Goal: Communication & Community: Answer question/provide support

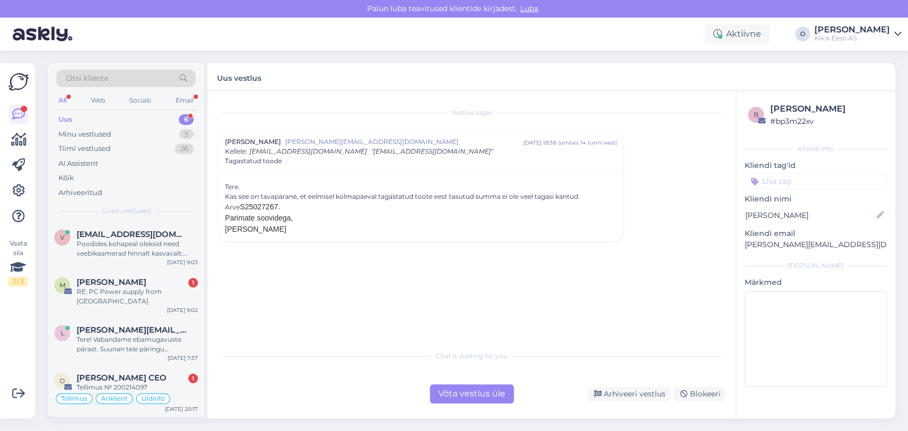
click at [133, 119] on div "Uus 6" at bounding box center [125, 119] width 139 height 15
click at [130, 136] on div "Minu vestlused 5" at bounding box center [125, 134] width 139 height 15
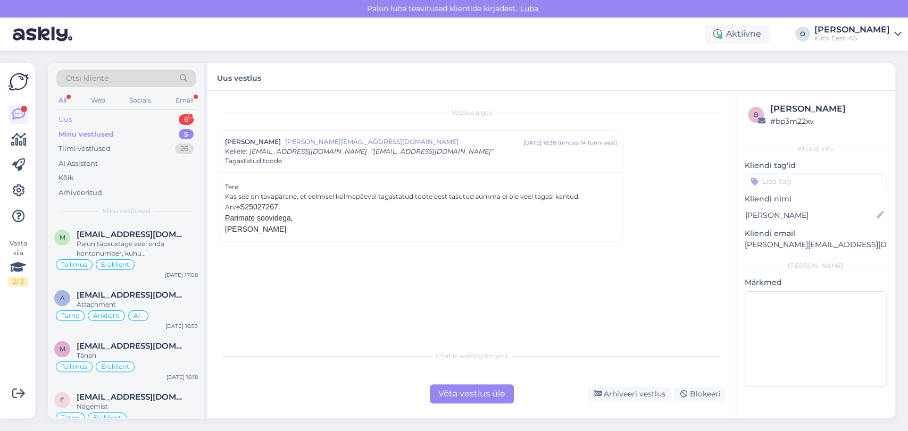
click at [123, 117] on div "Uus 6" at bounding box center [125, 119] width 139 height 15
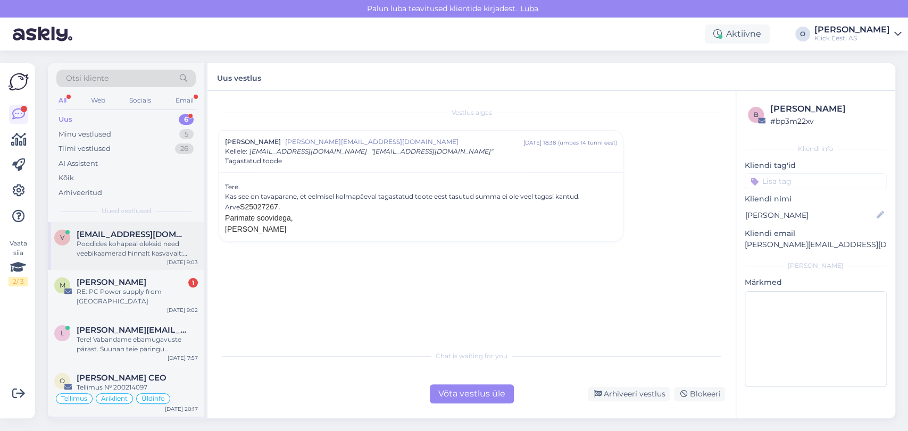
click at [115, 255] on div "Poodides kohapeal oleksid need veebikaamerad hinnalt kasvavalt: [URL][DOMAIN_NA…" at bounding box center [137, 248] width 121 height 19
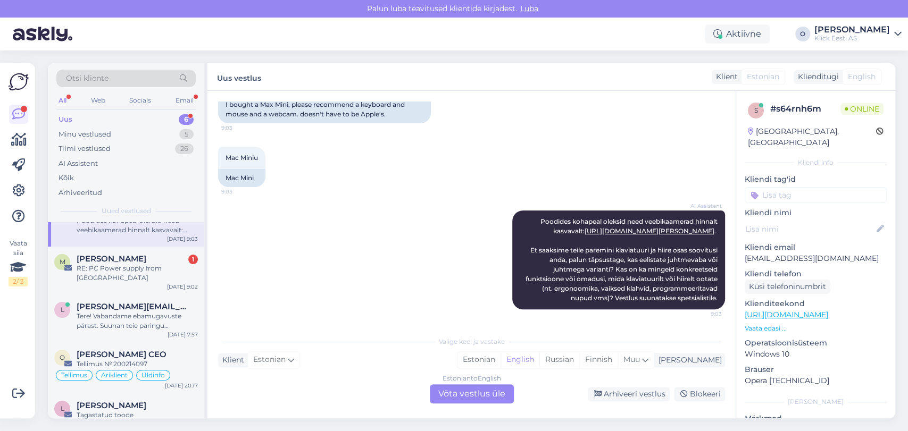
scroll to position [47, 0]
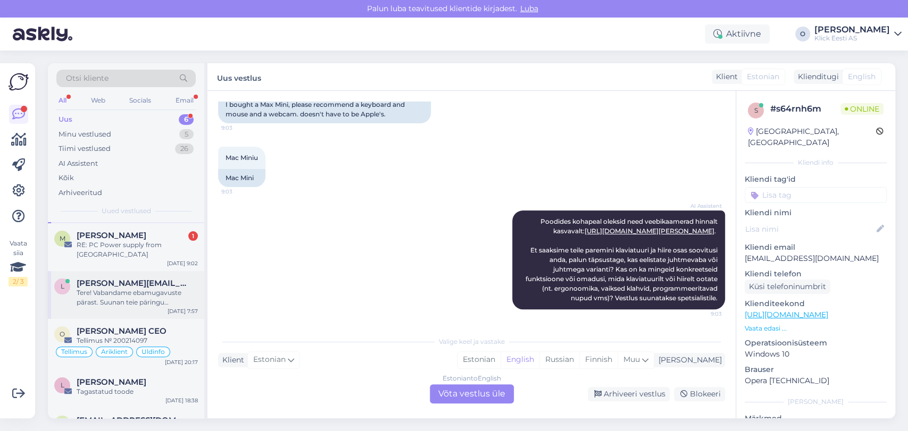
click at [104, 271] on div "l [PERSON_NAME][EMAIL_ADDRESS][DOMAIN_NAME] Tere! Vabandame ebamugavuste pärast…" at bounding box center [126, 295] width 156 height 48
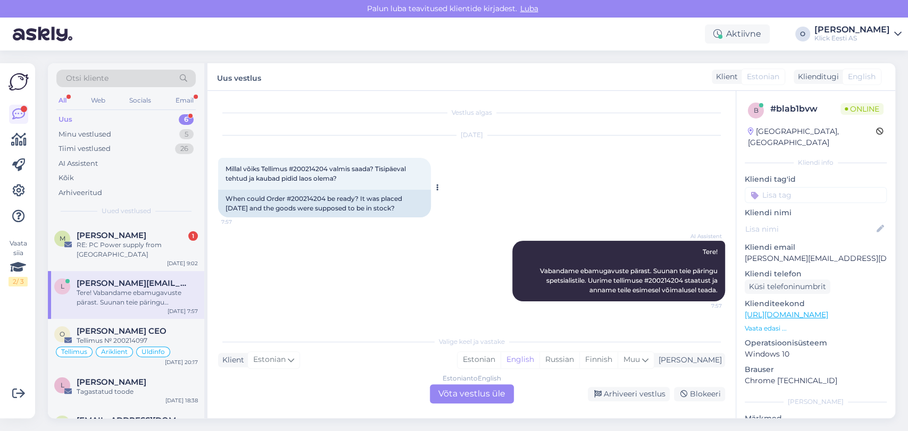
click at [318, 167] on span "Millal võiks Tellimus #200214204 valmis saada? Tisipäeval tehtud ja kaubad pidi…" at bounding box center [316, 174] width 182 height 18
copy span "200214204"
click at [111, 326] on span "[PERSON_NAME] CEO" at bounding box center [122, 331] width 90 height 10
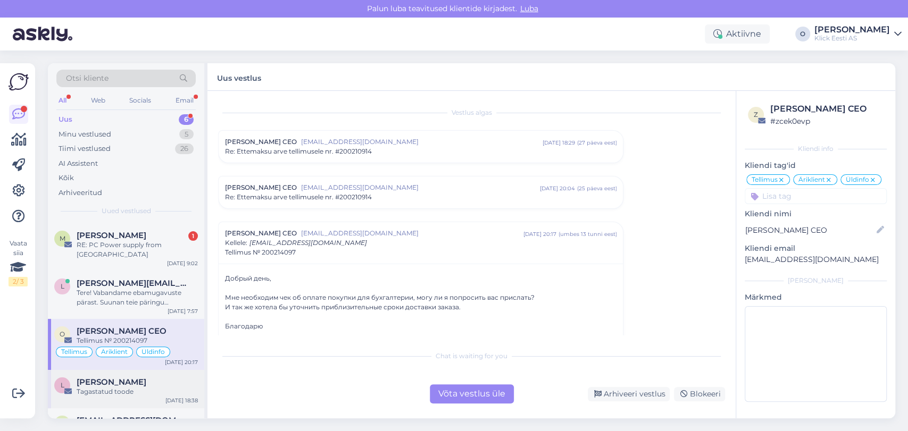
click at [139, 378] on div "[PERSON_NAME]" at bounding box center [137, 383] width 121 height 10
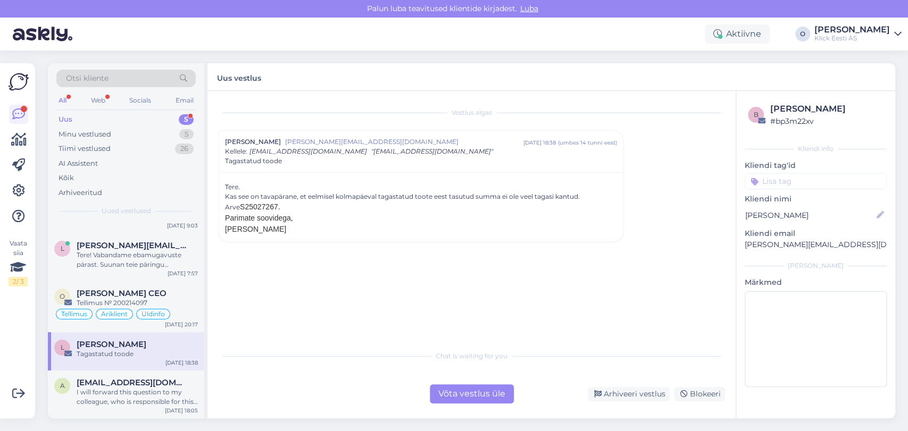
scroll to position [37, 0]
click at [116, 113] on div "Uus 5" at bounding box center [125, 119] width 139 height 15
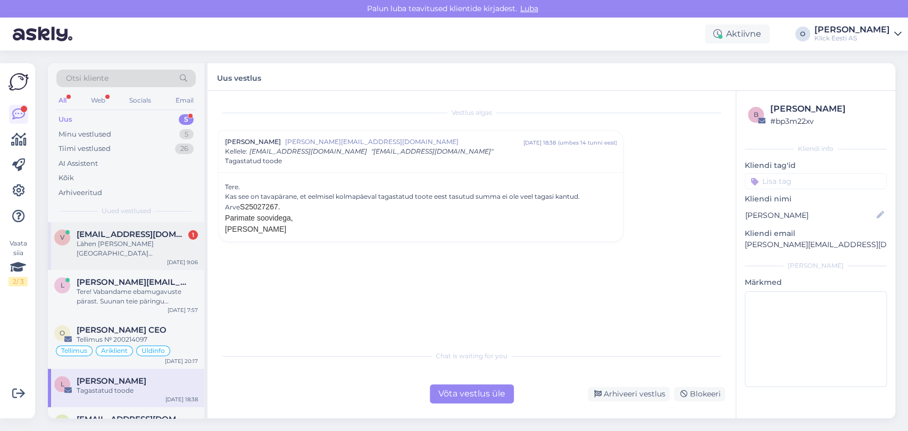
click at [106, 248] on div "Lähen [PERSON_NAME] [GEOGRAPHIC_DATA] Kaubamajakasse Mac Mini-le järgi, [PERSON…" at bounding box center [137, 248] width 121 height 19
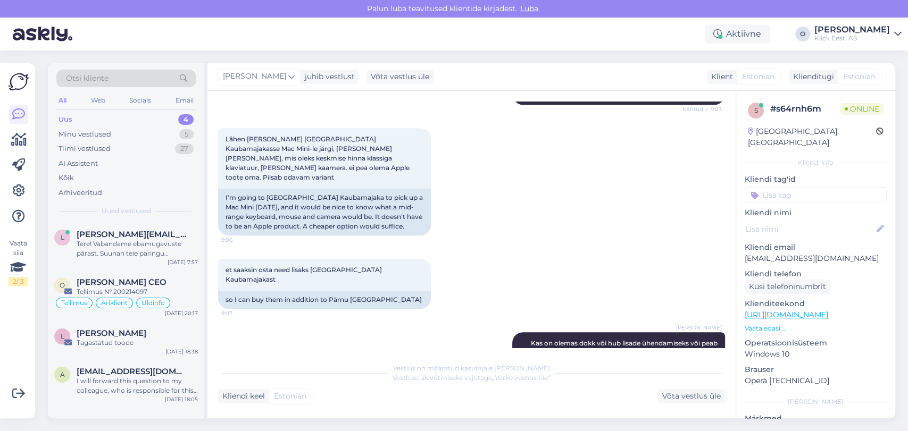
scroll to position [437, 0]
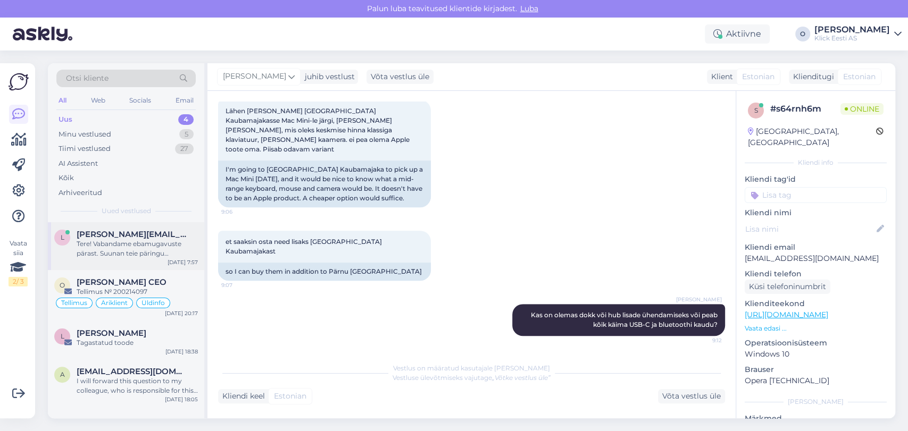
click at [103, 257] on div "Tere! Vabandame ebamugavuste pärast. Suunan teie päringu spetsialistile. Uurime…" at bounding box center [137, 248] width 121 height 19
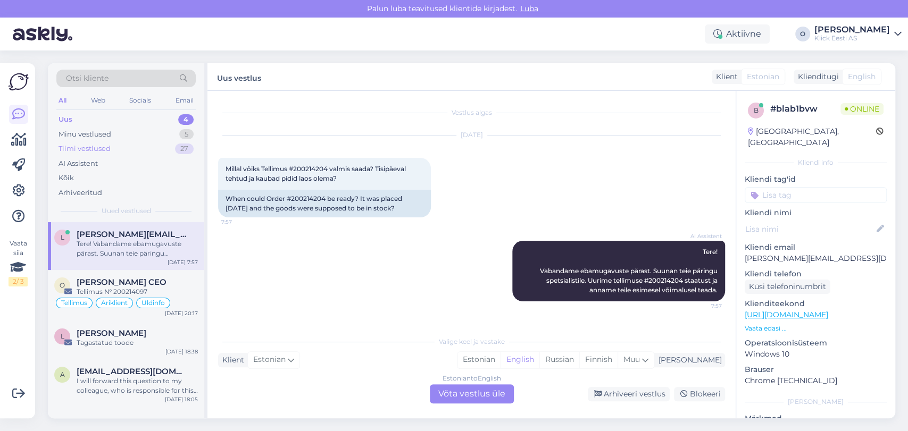
click at [113, 152] on div "Tiimi vestlused 27" at bounding box center [125, 148] width 139 height 15
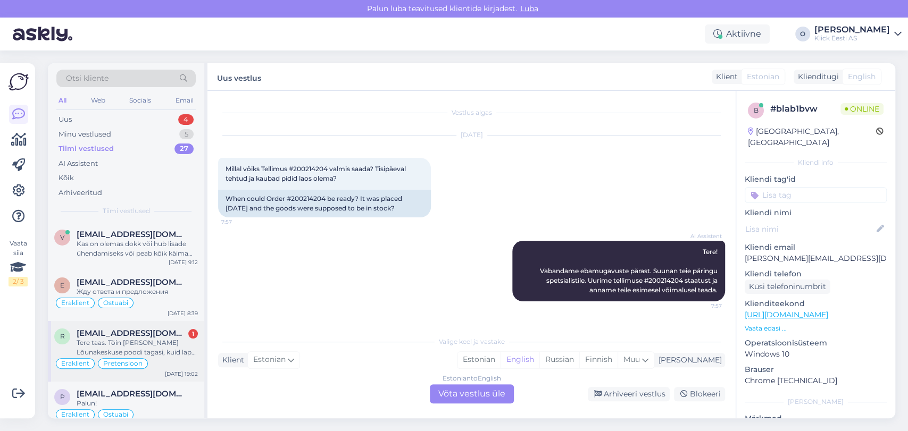
click at [98, 327] on div "r [EMAIL_ADDRESS][DOMAIN_NAME] 1 Tere taas. Tõin [PERSON_NAME] Lõunakeskuse poo…" at bounding box center [126, 351] width 156 height 61
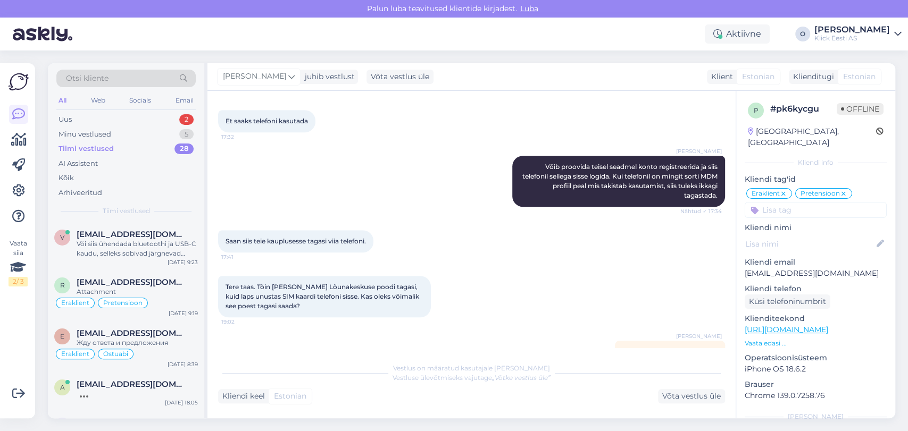
scroll to position [574, 0]
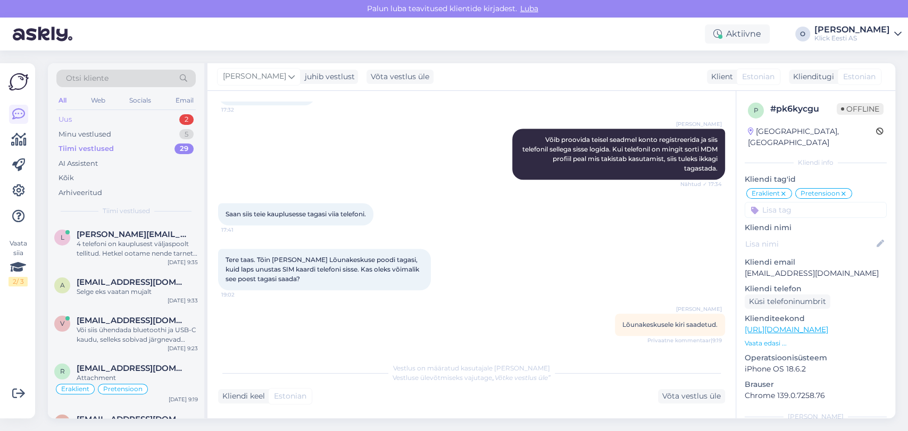
click at [145, 114] on div "Uus 2" at bounding box center [125, 119] width 139 height 15
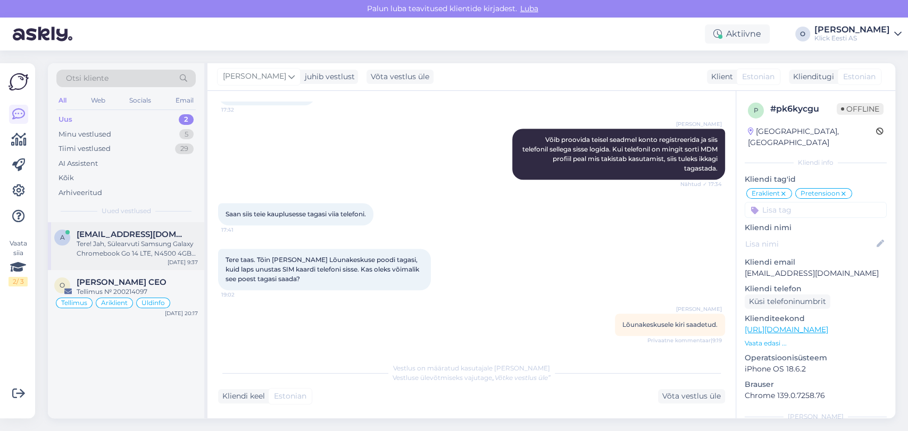
click at [100, 254] on div "Tere! Jah, Sülearvuti Samsung Galaxy Chromebook Go 14 LTE, N4500 4GB 64GB on lo…" at bounding box center [137, 248] width 121 height 19
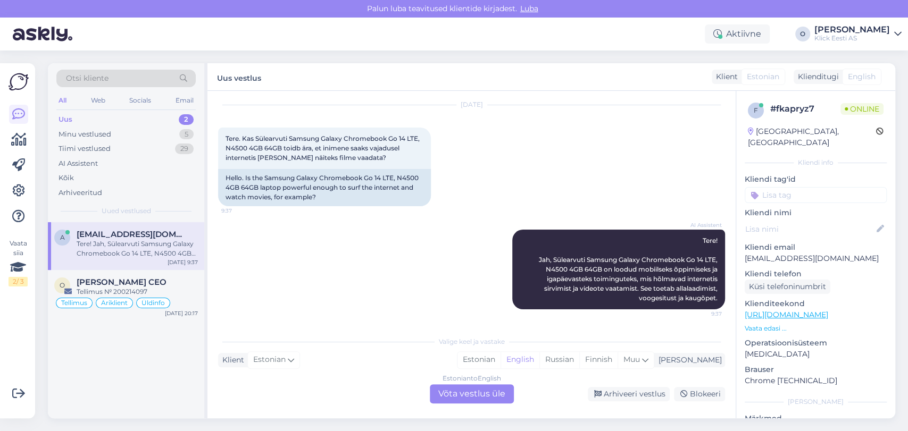
scroll to position [30, 0]
click at [81, 147] on div "Tiimi vestlused" at bounding box center [84, 149] width 52 height 11
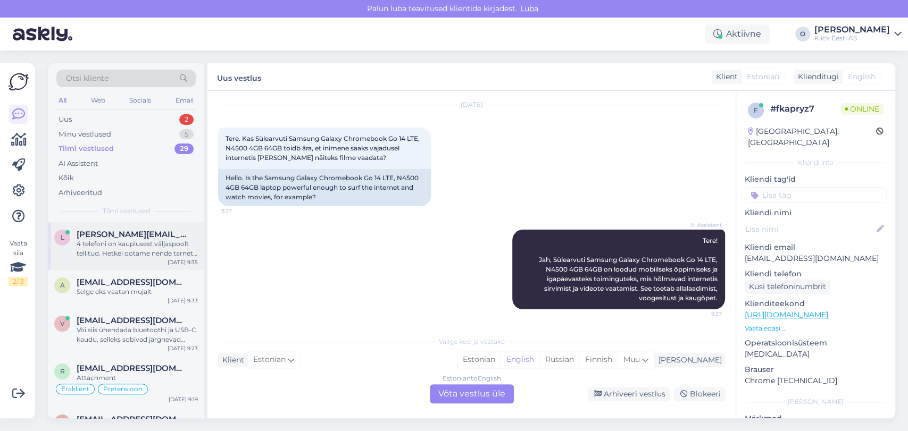
click at [87, 241] on div "4 telefoni on kauplusest väljaspoolt tellitud. Hetkel ootame nende tarnet, eeld…" at bounding box center [137, 248] width 121 height 19
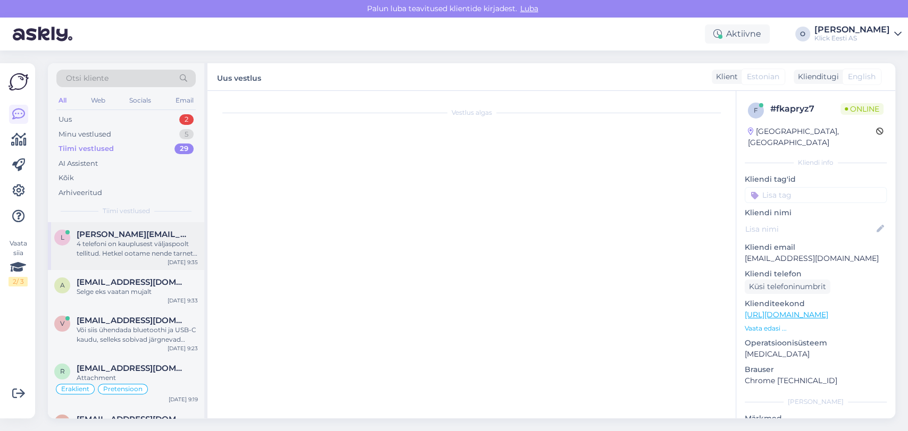
scroll to position [21, 0]
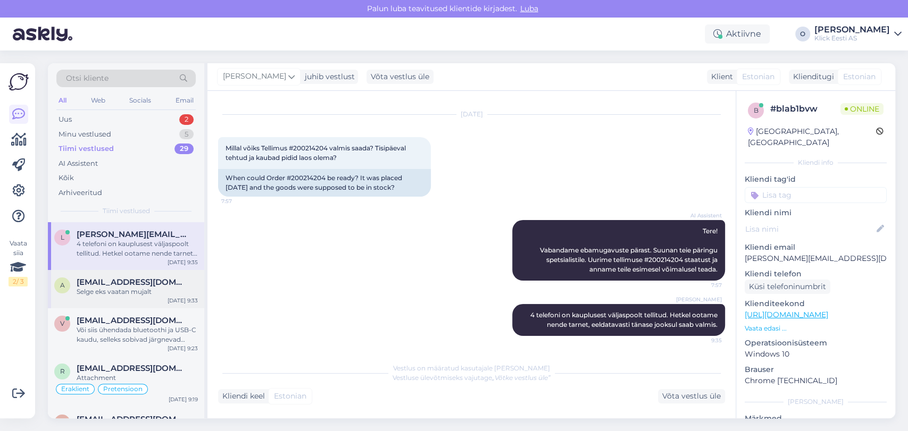
click at [97, 281] on span "[EMAIL_ADDRESS][DOMAIN_NAME]" at bounding box center [132, 283] width 111 height 10
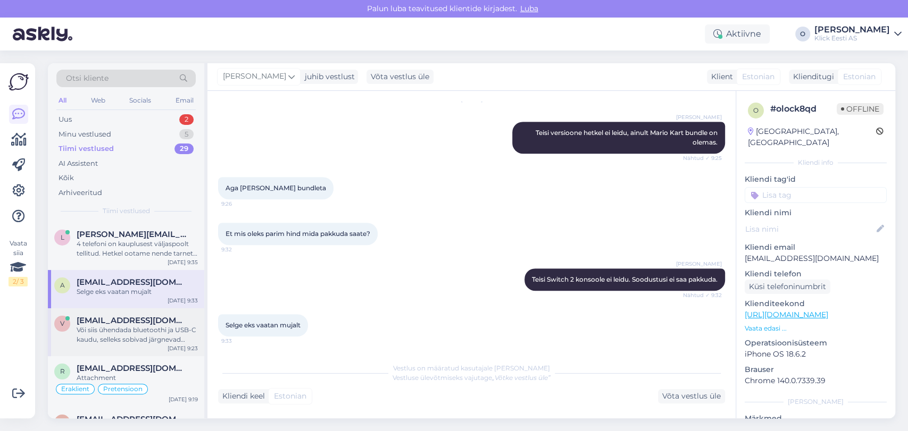
click at [98, 312] on div "v [EMAIL_ADDRESS][DOMAIN_NAME] Või siis ühendada bluetoothi ja USB-C kaudu, sel…" at bounding box center [126, 332] width 156 height 48
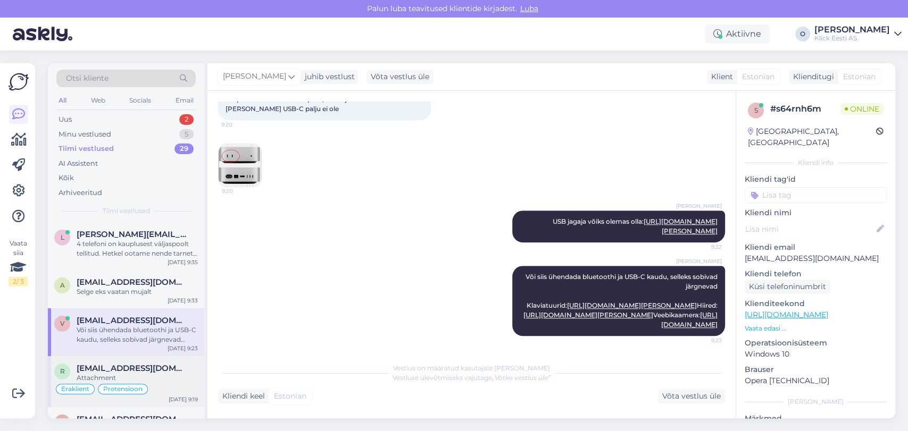
click at [97, 367] on span "[EMAIL_ADDRESS][DOMAIN_NAME]" at bounding box center [132, 369] width 111 height 10
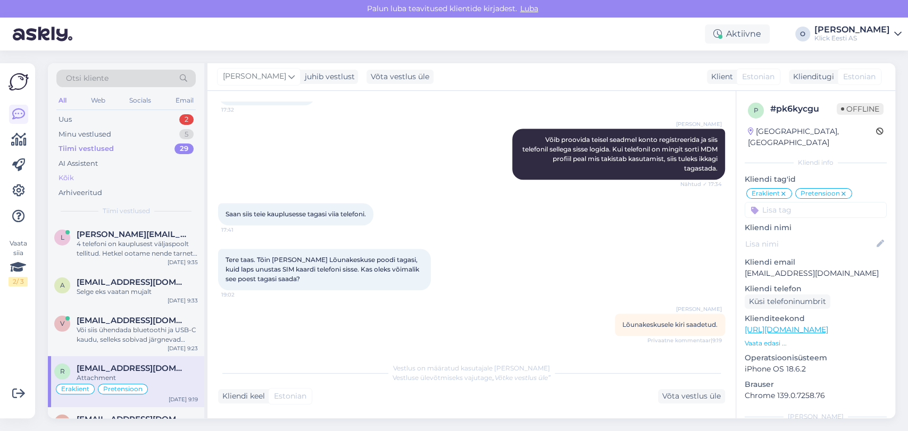
click at [82, 184] on div "Kõik" at bounding box center [125, 178] width 139 height 15
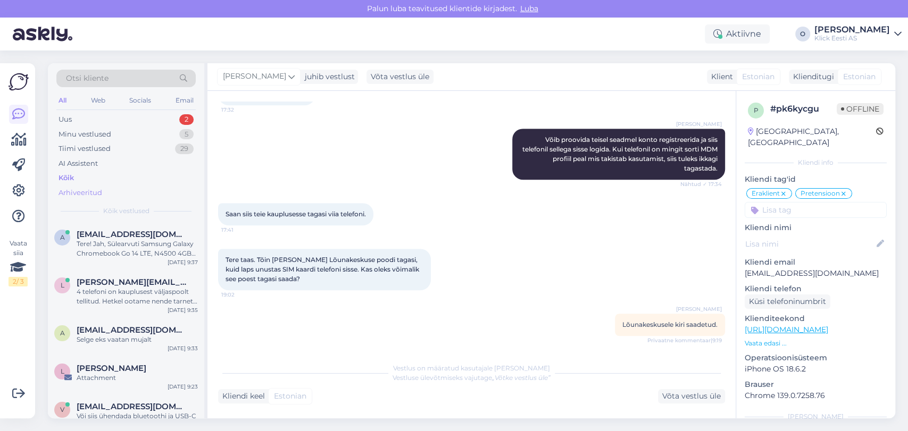
click at [81, 195] on div "Arhiveeritud" at bounding box center [80, 193] width 44 height 11
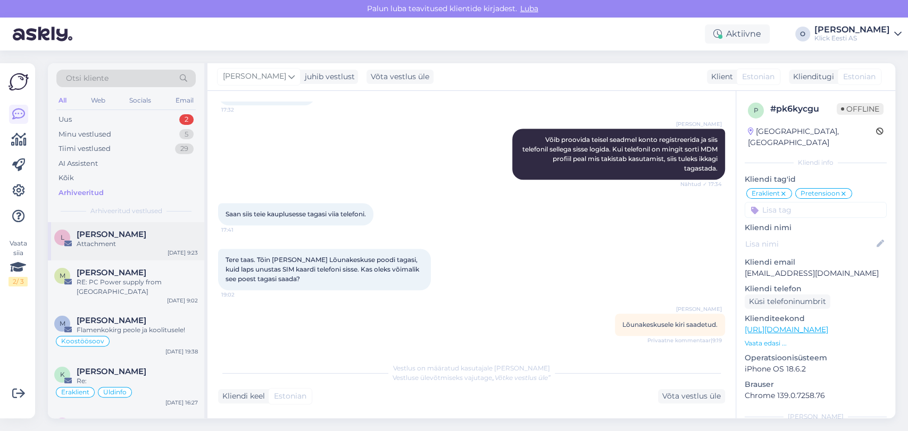
click at [89, 234] on span "[PERSON_NAME]" at bounding box center [112, 235] width 70 height 10
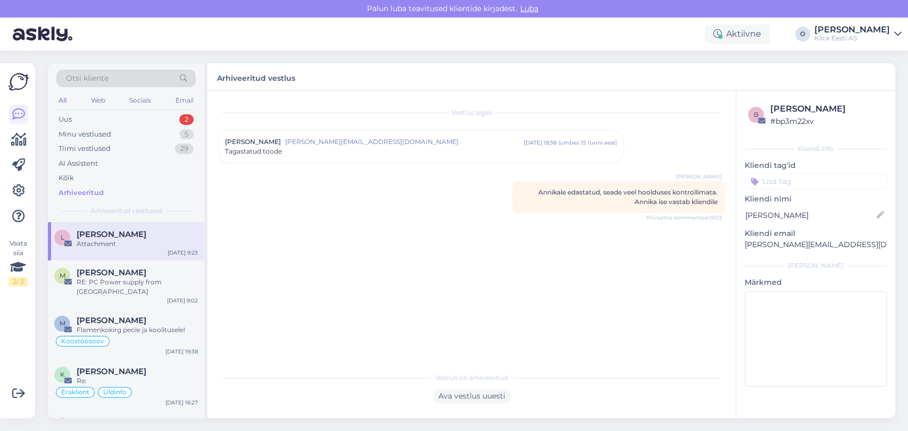
scroll to position [0, 0]
click at [141, 120] on div "Uus 2" at bounding box center [125, 119] width 139 height 15
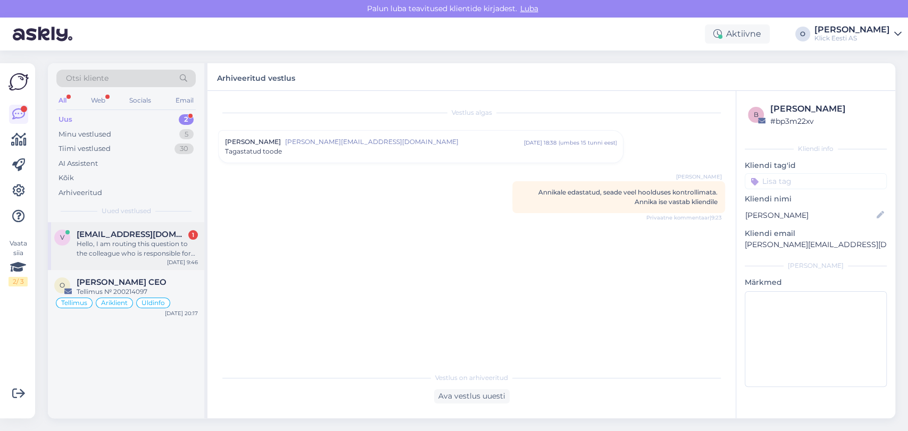
click at [102, 247] on div "Hello, I am routing this question to the colleague who is responsible for this …" at bounding box center [137, 248] width 121 height 19
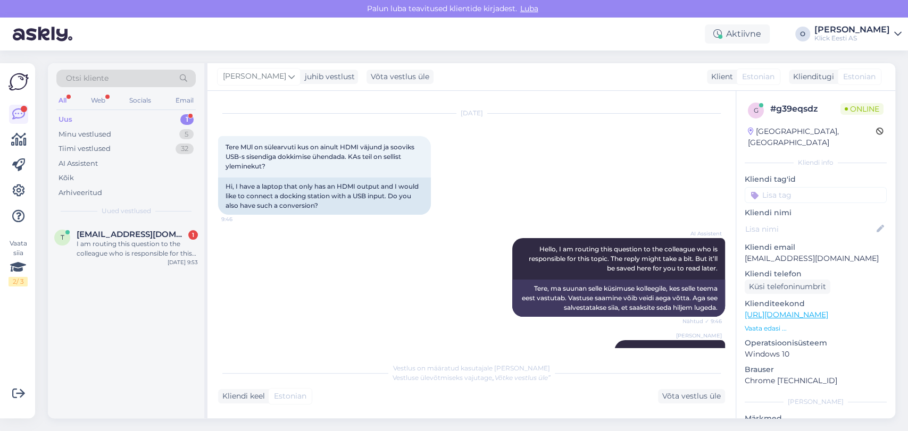
scroll to position [140, 0]
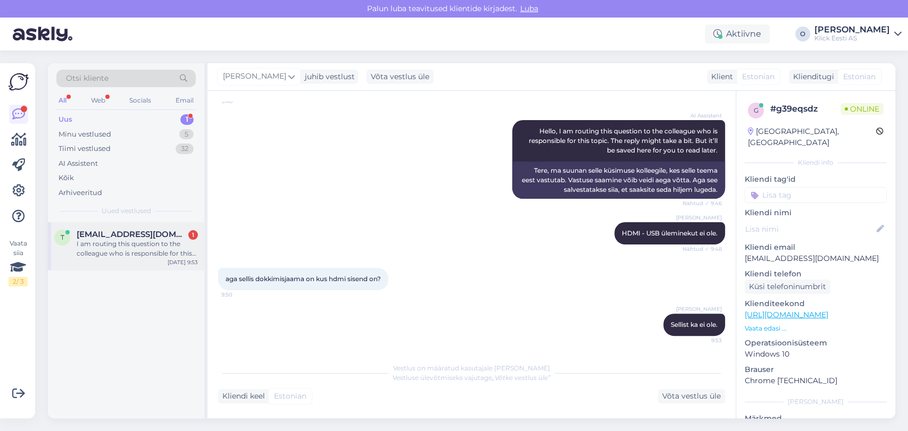
click at [94, 237] on span "[EMAIL_ADDRESS][DOMAIN_NAME]" at bounding box center [132, 235] width 111 height 10
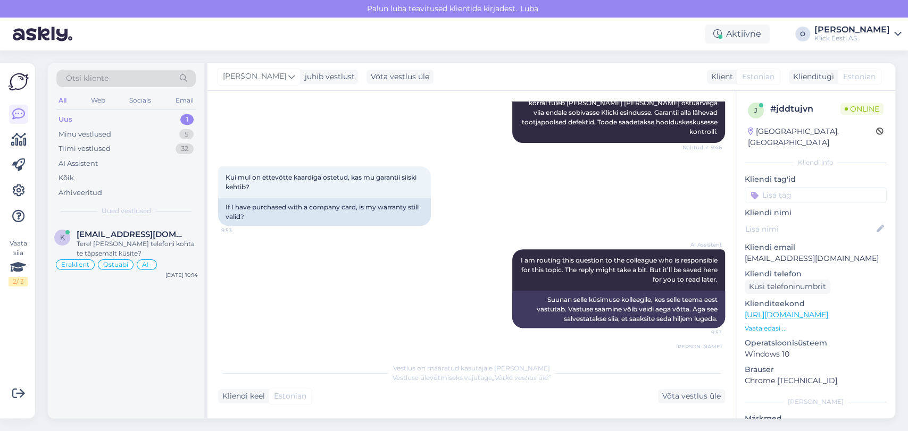
scroll to position [244, 0]
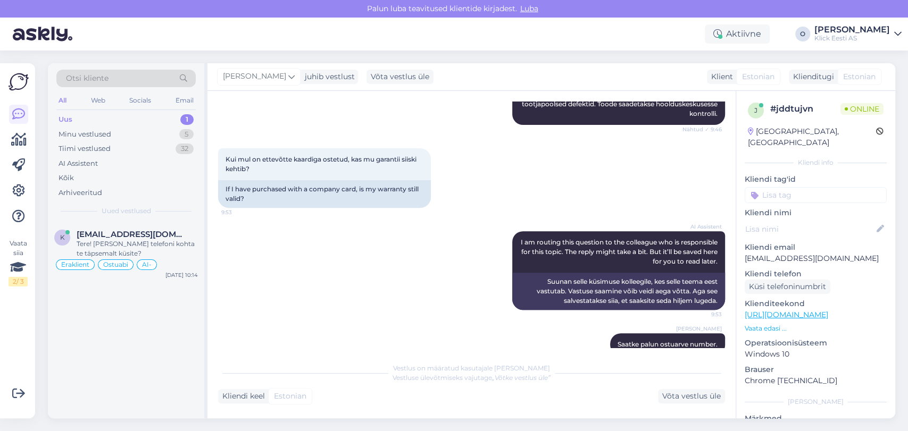
click at [144, 118] on div "Uus 1" at bounding box center [125, 119] width 139 height 15
click at [131, 251] on div "Tere! [PERSON_NAME] telefoni kohta te täpsemalt küsite?" at bounding box center [137, 248] width 121 height 19
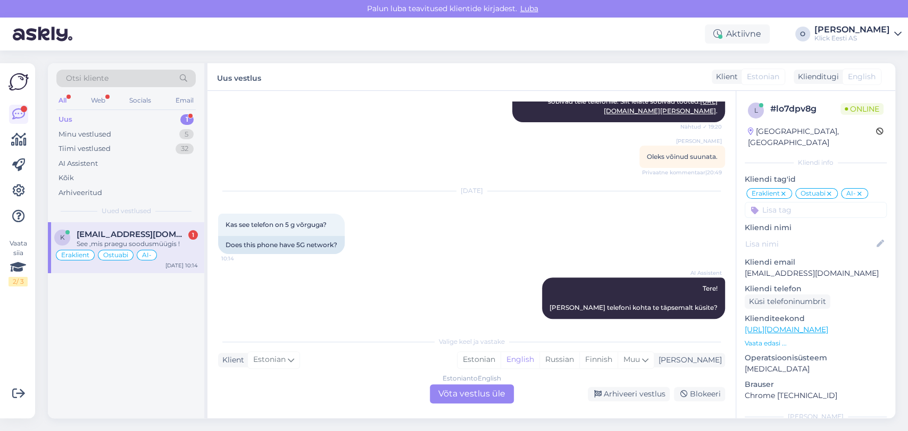
scroll to position [253, 0]
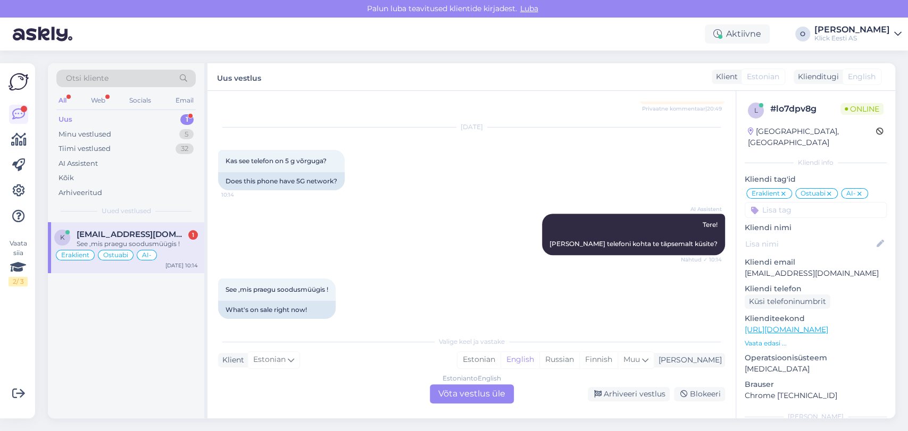
click at [119, 227] on div "k [EMAIL_ADDRESS][DOMAIN_NAME] 1 See ,mis praegu soodusmüügis ! Eraklient Ostua…" at bounding box center [126, 247] width 156 height 51
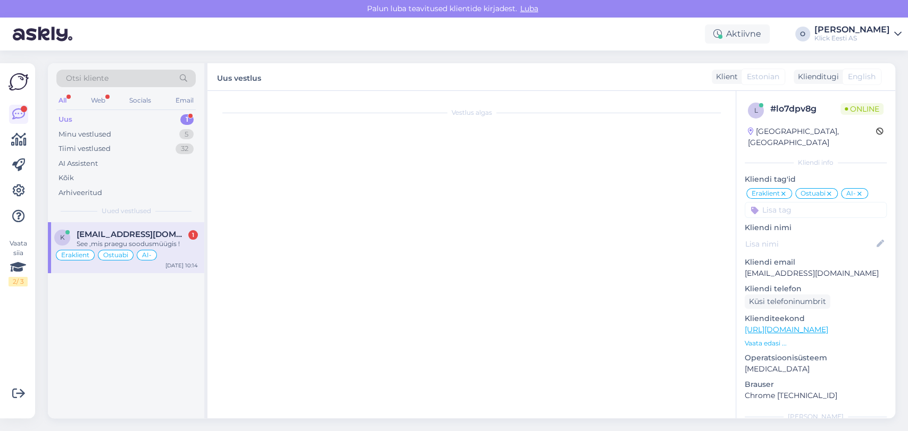
scroll to position [0, 0]
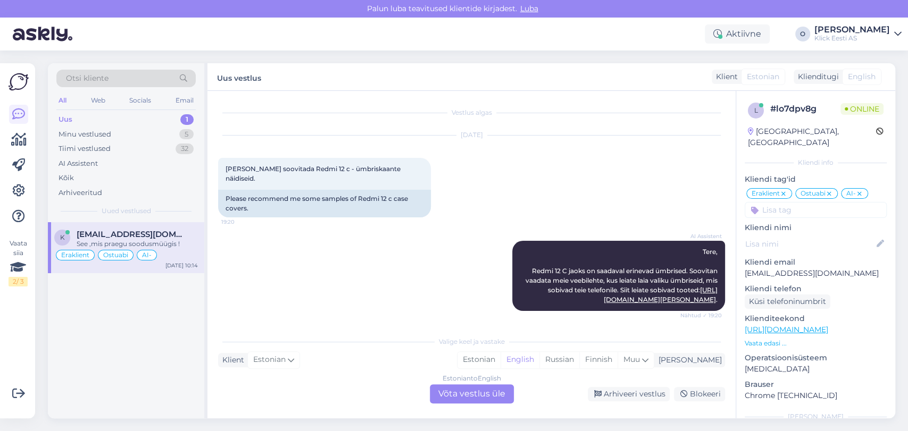
click at [132, 114] on div "Uus 1" at bounding box center [125, 119] width 139 height 15
